Goal: Task Accomplishment & Management: Complete application form

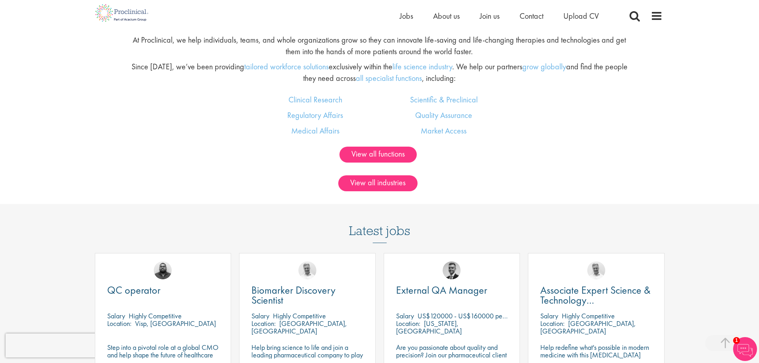
scroll to position [677, 0]
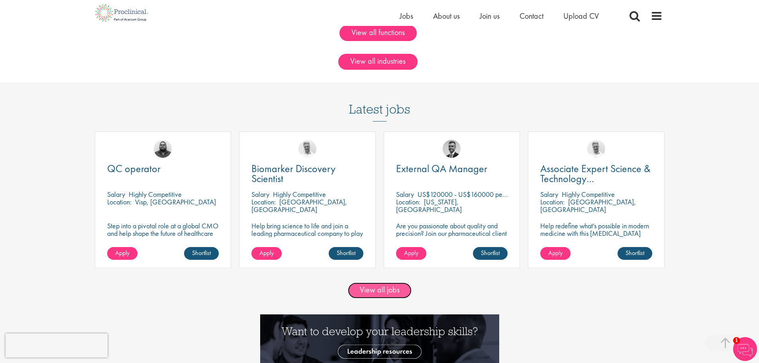
click at [397, 291] on link "View all jobs" at bounding box center [380, 291] width 64 height 16
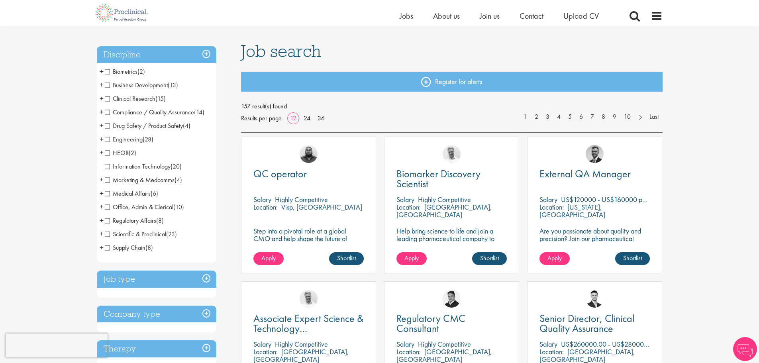
scroll to position [40, 0]
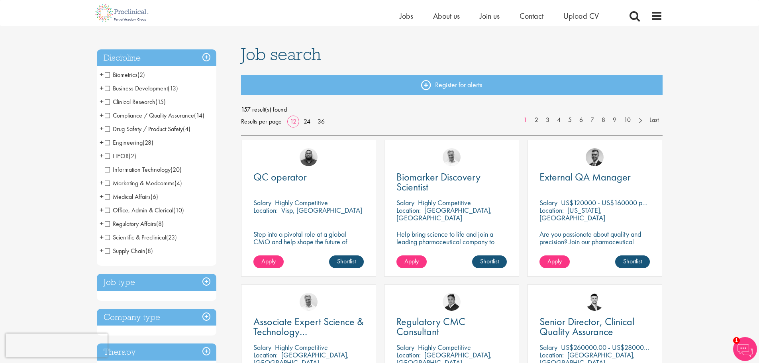
click at [205, 283] on h3 "Job type" at bounding box center [157, 282] width 120 height 17
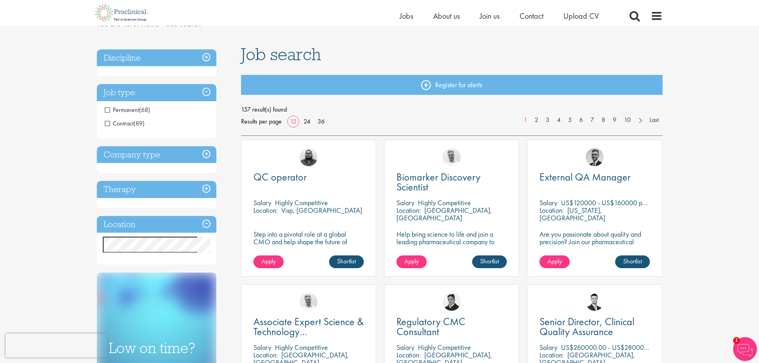
click at [204, 157] on h3 "Company type" at bounding box center [157, 154] width 120 height 17
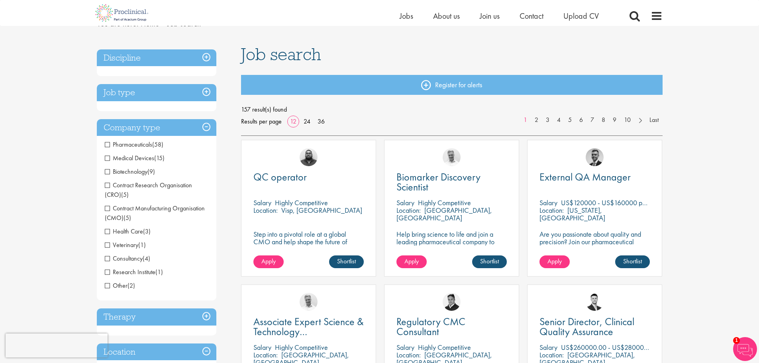
click at [109, 171] on span "Biotechnology" at bounding box center [126, 171] width 43 height 8
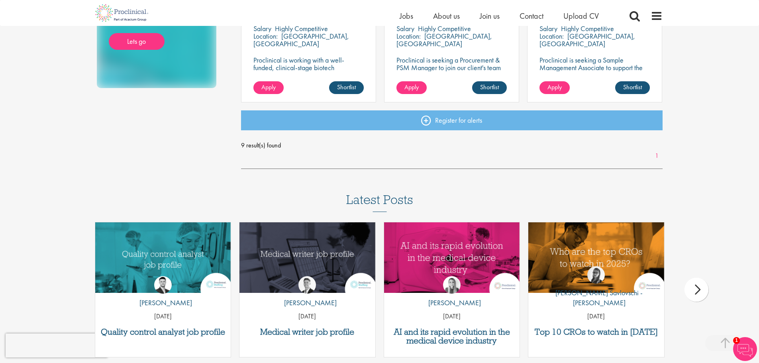
scroll to position [518, 0]
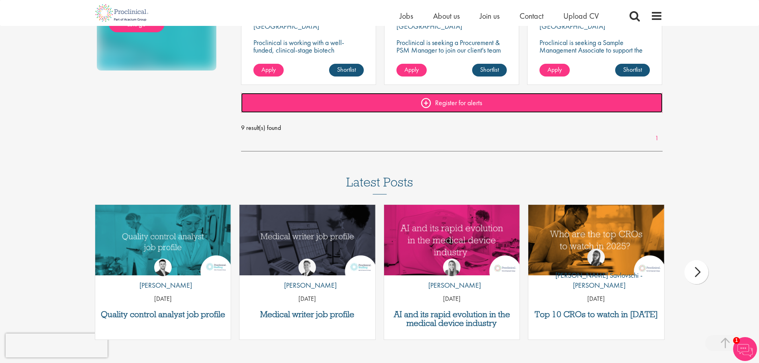
click at [438, 103] on link "Register for alerts" at bounding box center [452, 103] width 422 height 20
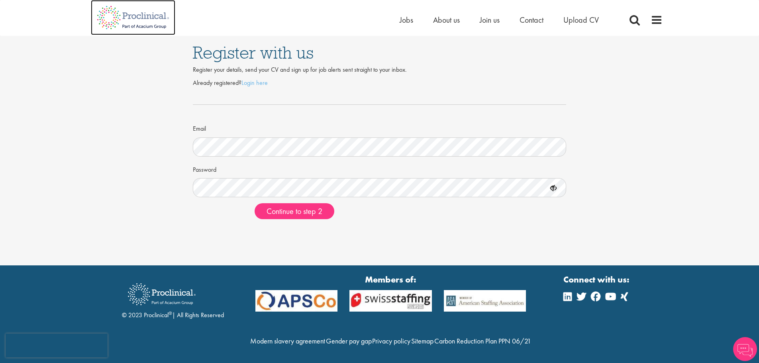
click at [118, 24] on img at bounding box center [133, 17] width 84 height 35
